Goal: Information Seeking & Learning: Learn about a topic

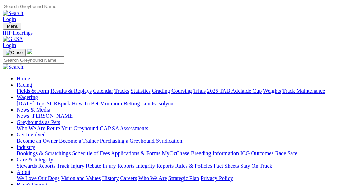
click at [78, 88] on link "Results & Replays" at bounding box center [71, 91] width 41 height 6
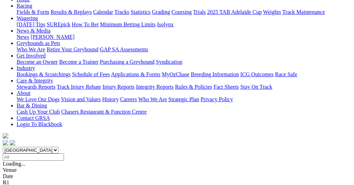
scroll to position [85, 0]
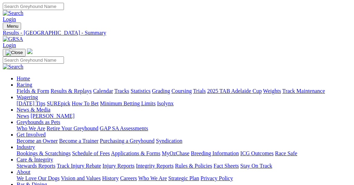
scroll to position [0, 1]
click at [78, 88] on link "Results & Replays" at bounding box center [71, 91] width 41 height 6
click at [37, 88] on link "Fields & Form" at bounding box center [33, 91] width 33 height 6
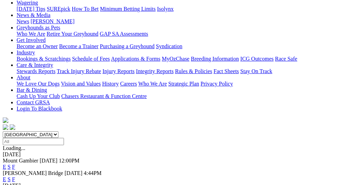
scroll to position [104, 0]
